Goal: Task Accomplishment & Management: Complete application form

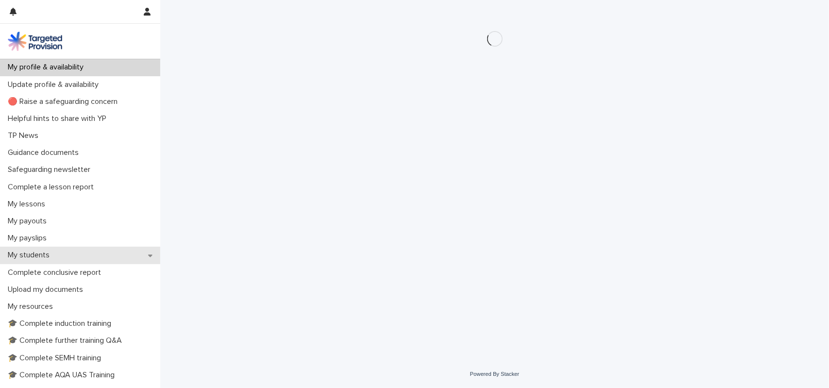
click at [49, 253] on p "My students" at bounding box center [30, 255] width 53 height 9
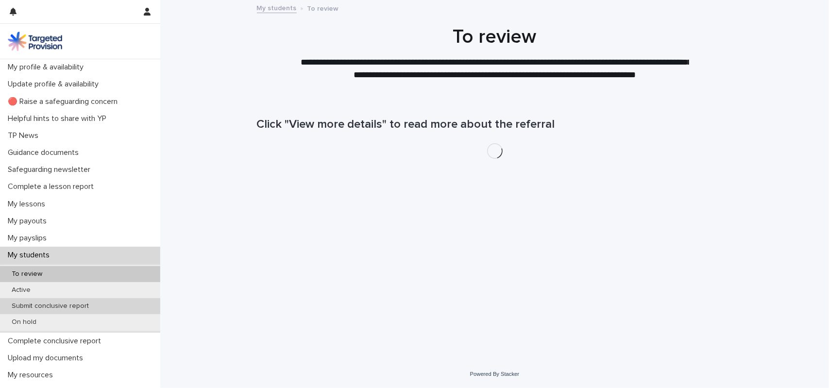
click at [50, 300] on div "Submit conclusive report" at bounding box center [80, 306] width 160 height 16
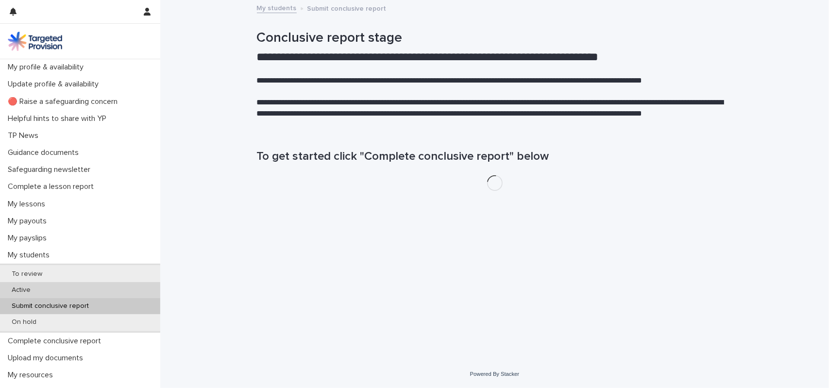
click at [50, 289] on div "Active" at bounding box center [80, 290] width 160 height 16
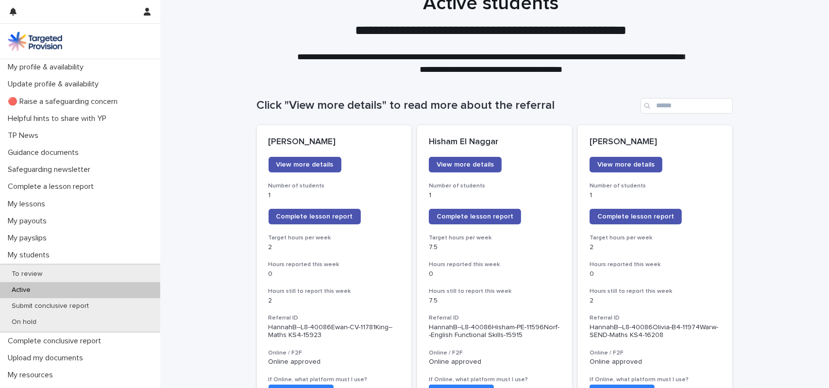
scroll to position [49, 0]
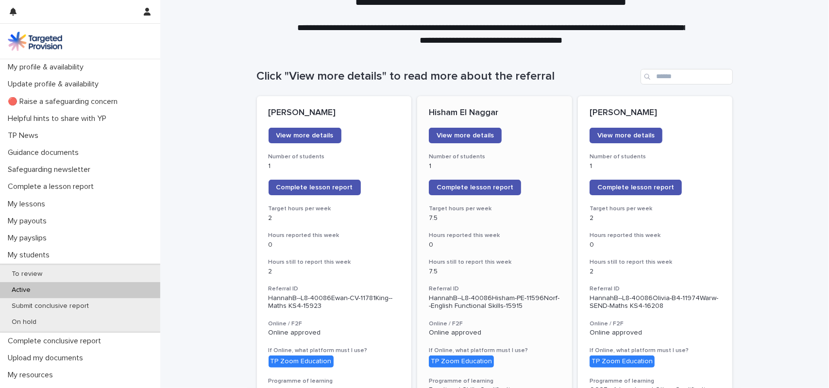
click at [548, 155] on h3 "Number of students" at bounding box center [495, 157] width 132 height 8
